Goal: Task Accomplishment & Management: Use online tool/utility

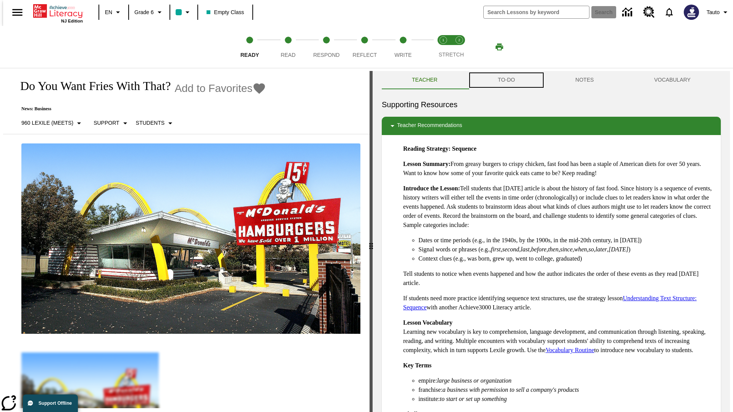
click at [506, 80] on button "TO-DO" at bounding box center [505, 80] width 77 height 18
